Goal: Transaction & Acquisition: Obtain resource

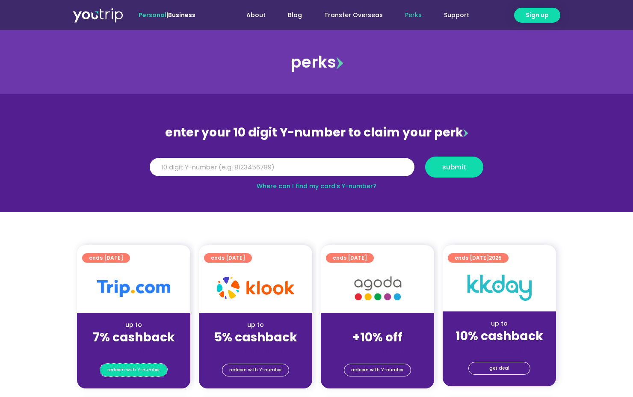
click at [144, 368] on span "redeem with Y-number" at bounding box center [133, 370] width 53 height 12
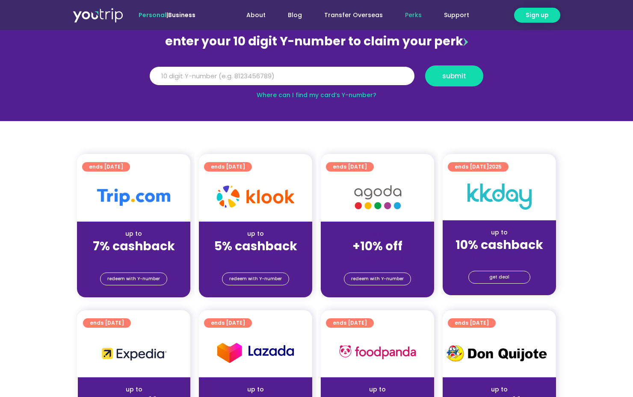
scroll to position [94, 0]
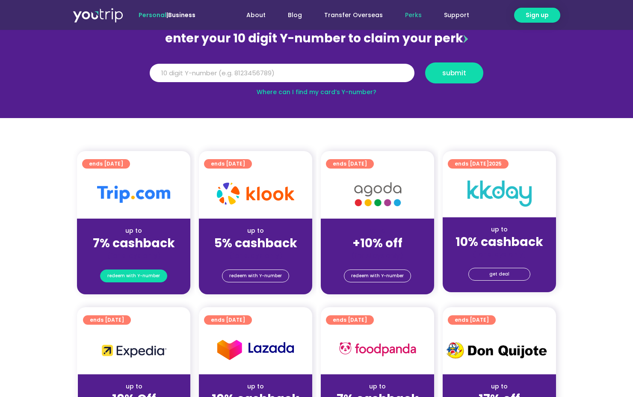
click at [129, 276] on span "redeem with Y-number" at bounding box center [133, 276] width 53 height 12
click at [218, 68] on input "Y Number" at bounding box center [282, 73] width 265 height 19
paste input "8179971681"
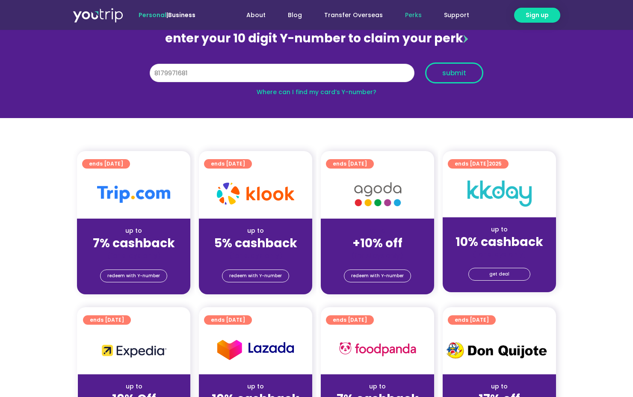
type input "8179971681"
click at [437, 65] on button "submit" at bounding box center [454, 72] width 58 height 21
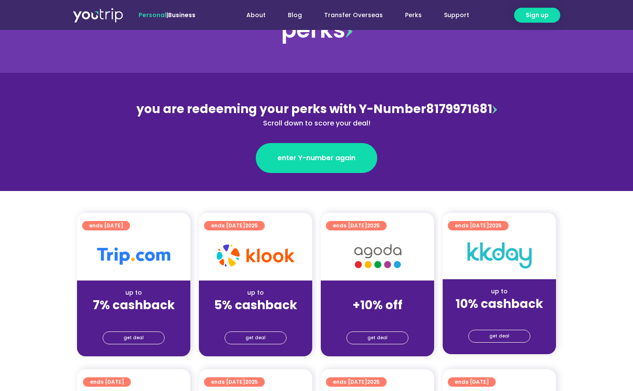
scroll to position [86, 0]
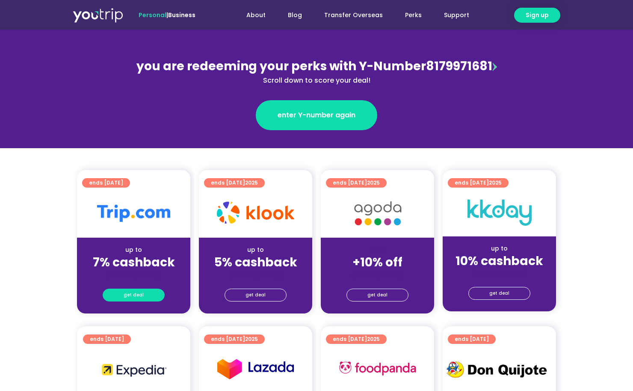
click at [145, 291] on link "get deal" at bounding box center [134, 294] width 62 height 13
